Goal: Transaction & Acquisition: Download file/media

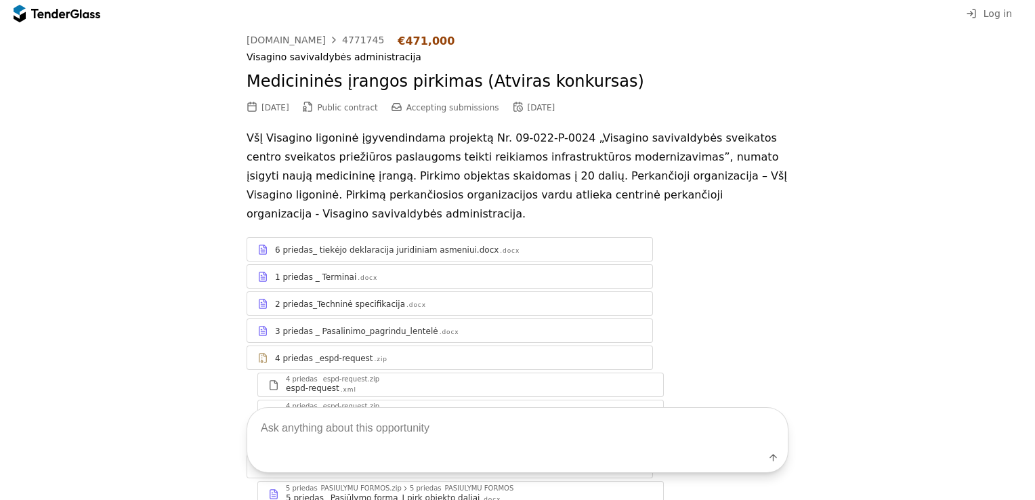
click at [406, 301] on div ".docx" at bounding box center [416, 305] width 20 height 9
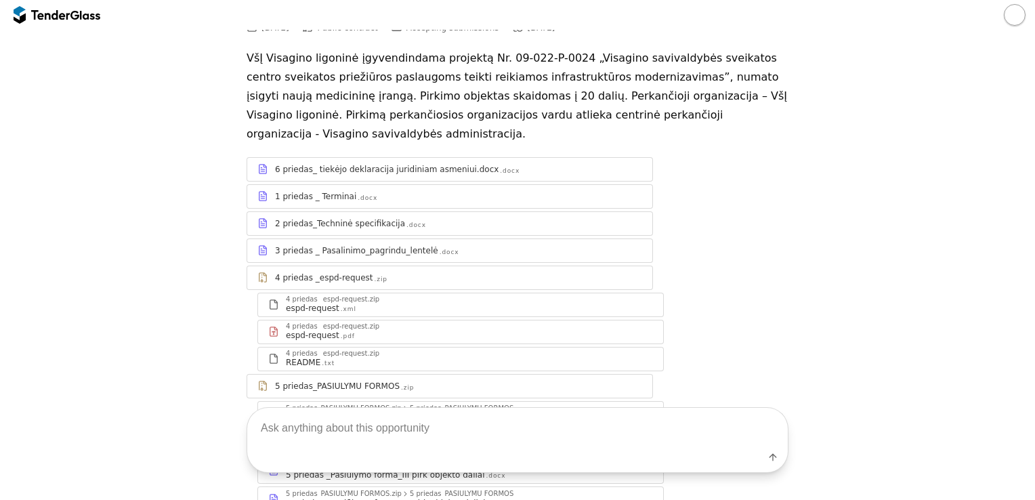
scroll to position [135, 0]
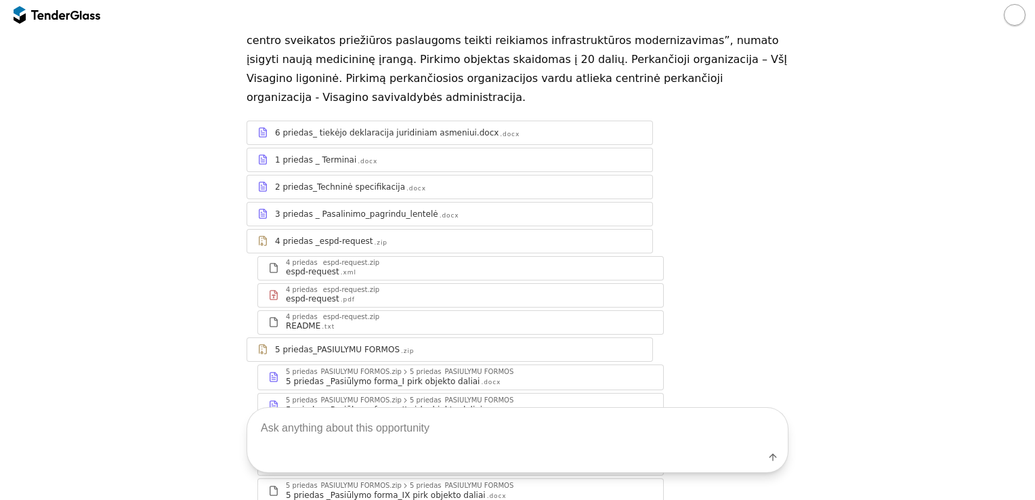
click at [331, 182] on div "2 priedas_Techninė specifikacija" at bounding box center [340, 187] width 130 height 11
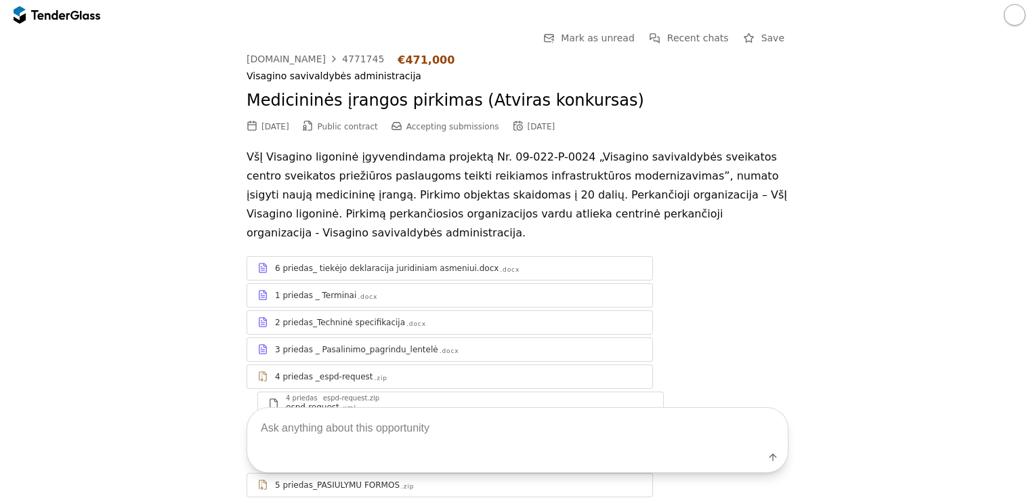
click at [406, 320] on div ".docx" at bounding box center [416, 324] width 20 height 9
